Goal: Information Seeking & Learning: Learn about a topic

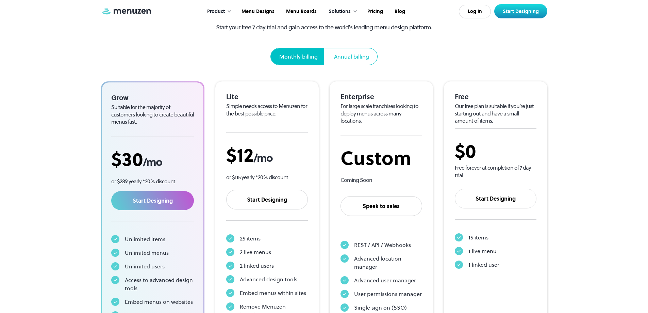
scroll to position [68, 0]
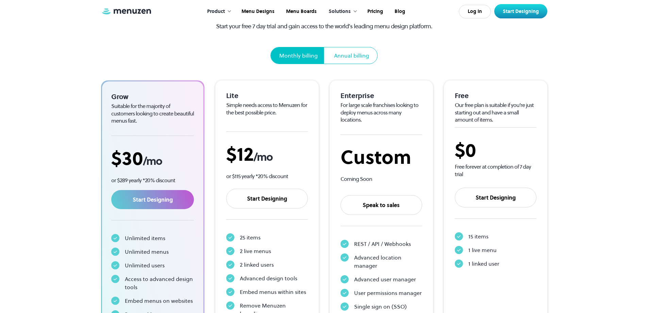
click at [291, 120] on div "Lite Simple needs access to Menuzen for the best possible price. $ 12 /mo or $1…" at bounding box center [267, 205] width 82 height 229
click at [416, 117] on div "Enterprise For large scale franchises looking to deploy menus across many locat…" at bounding box center [382, 213] width 82 height 244
click at [480, 124] on div "Free Our free plan is suitable if you’re just starting out and have a small amo…" at bounding box center [496, 180] width 82 height 179
click at [492, 154] on div "$0" at bounding box center [496, 149] width 82 height 23
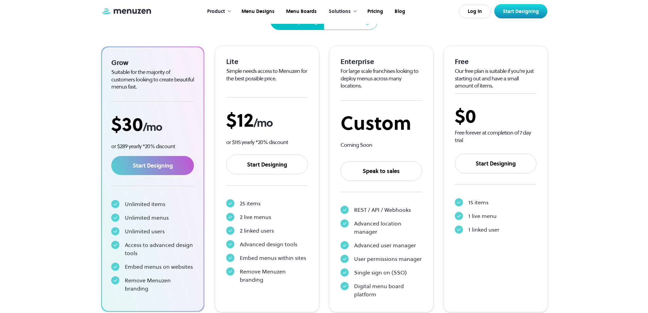
scroll to position [0, 0]
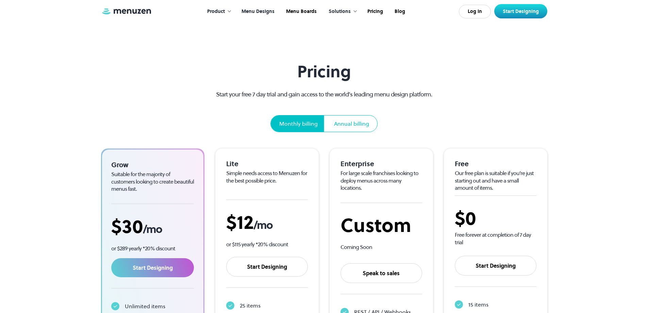
click at [264, 11] on link "Menu Designs" at bounding box center [257, 11] width 45 height 21
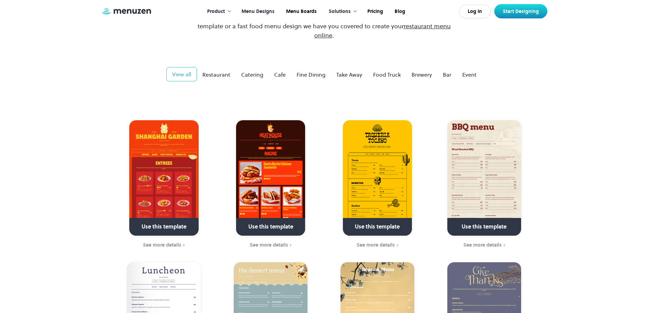
scroll to position [68, 0]
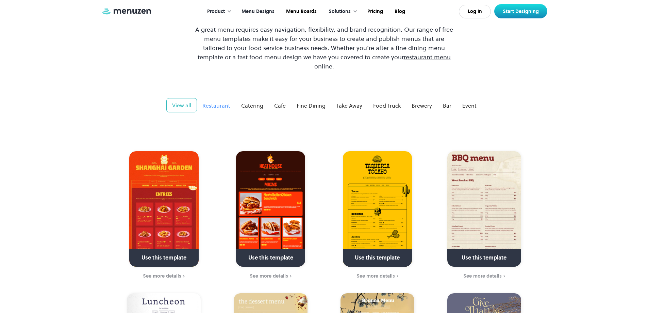
click at [214, 101] on div "Restaurant" at bounding box center [216, 105] width 28 height 8
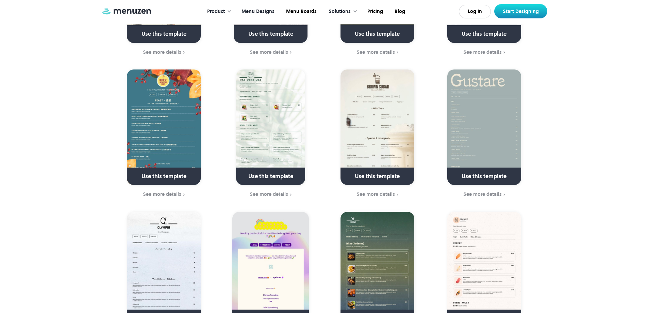
scroll to position [1259, 0]
